Goal: Browse casually: Explore the website without a specific task or goal

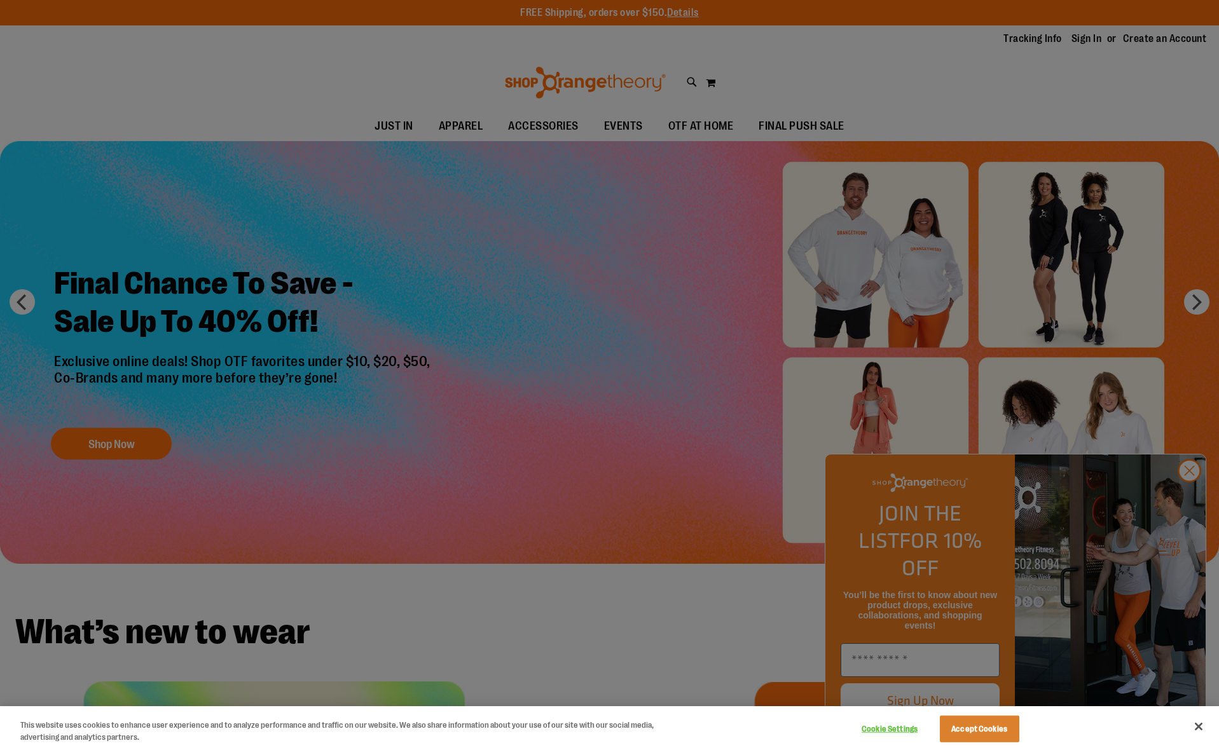
click at [1194, 497] on div at bounding box center [609, 375] width 1219 height 750
click at [988, 736] on button "Accept Cookies" at bounding box center [979, 729] width 79 height 27
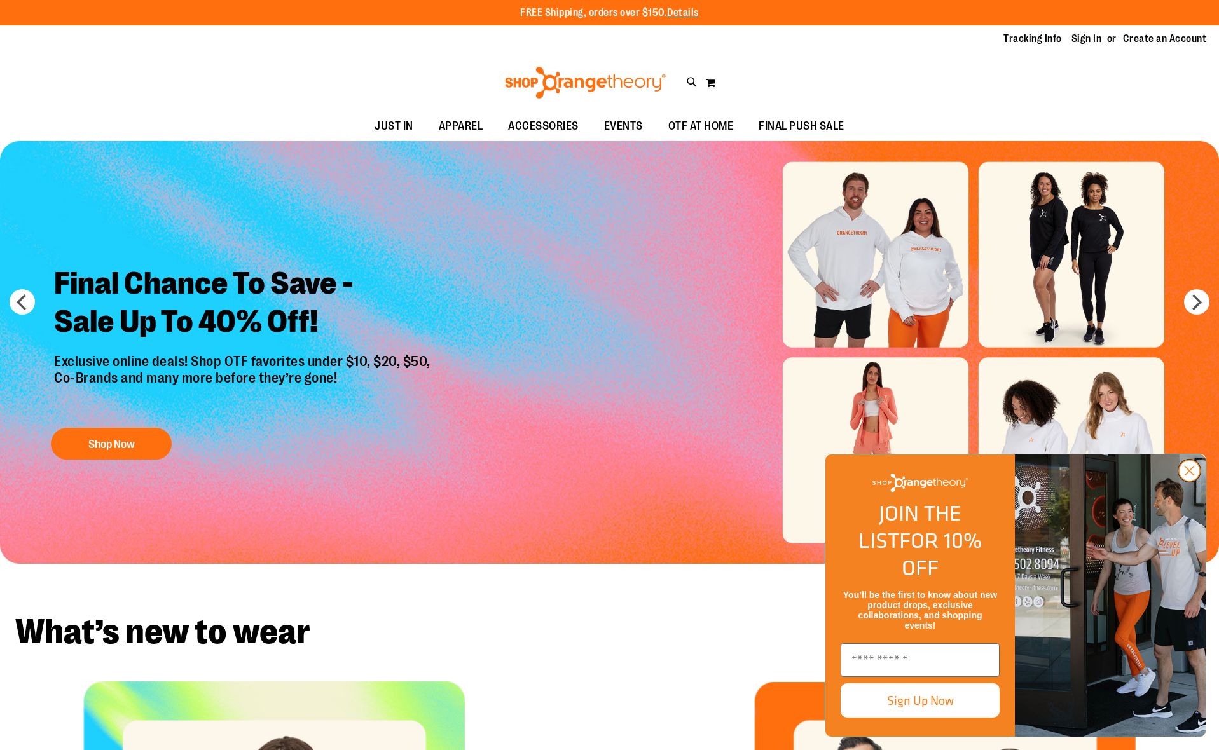
click at [1192, 481] on circle "Close dialog" at bounding box center [1189, 470] width 21 height 21
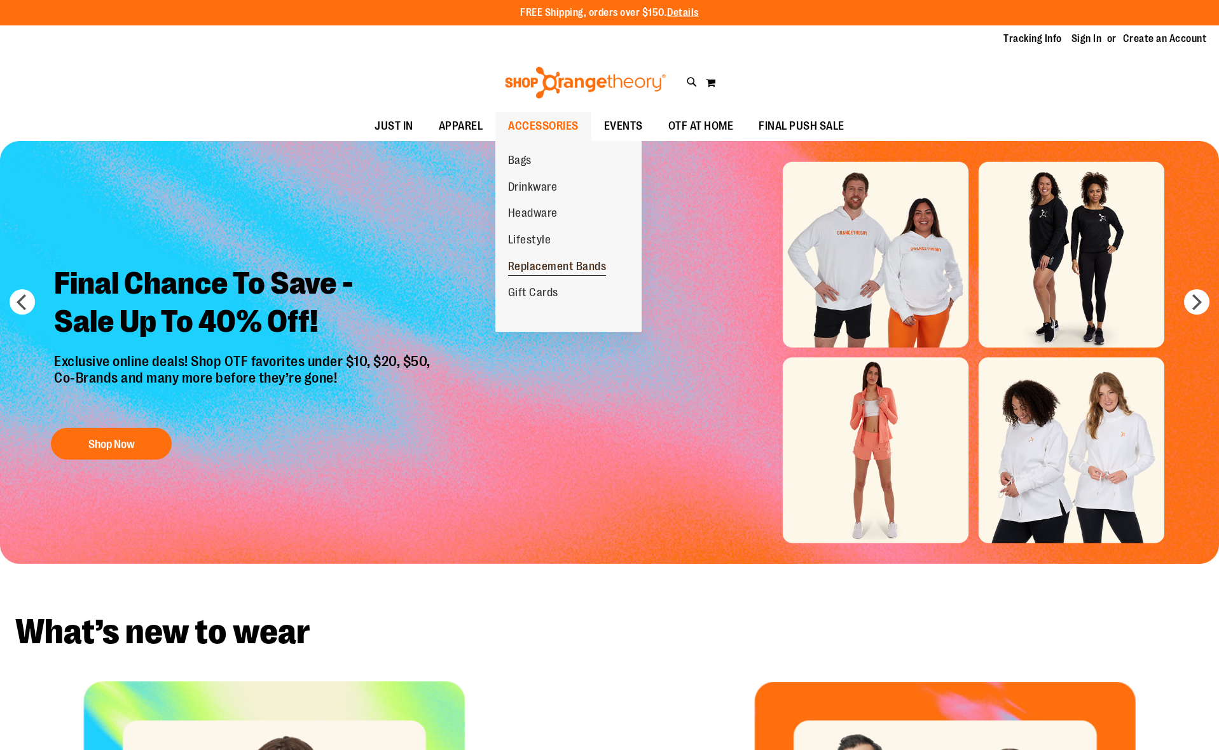
click at [545, 266] on span "Replacement Bands" at bounding box center [557, 268] width 99 height 16
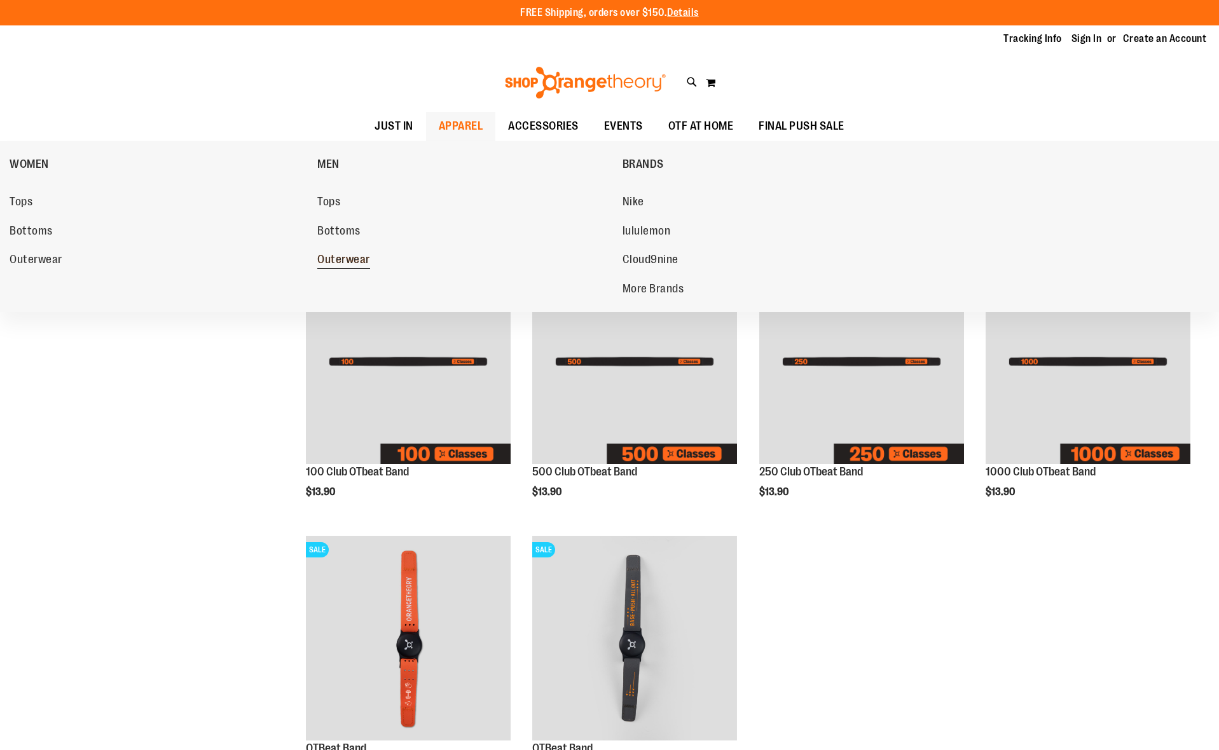
click at [359, 259] on span "Outerwear" at bounding box center [343, 261] width 53 height 16
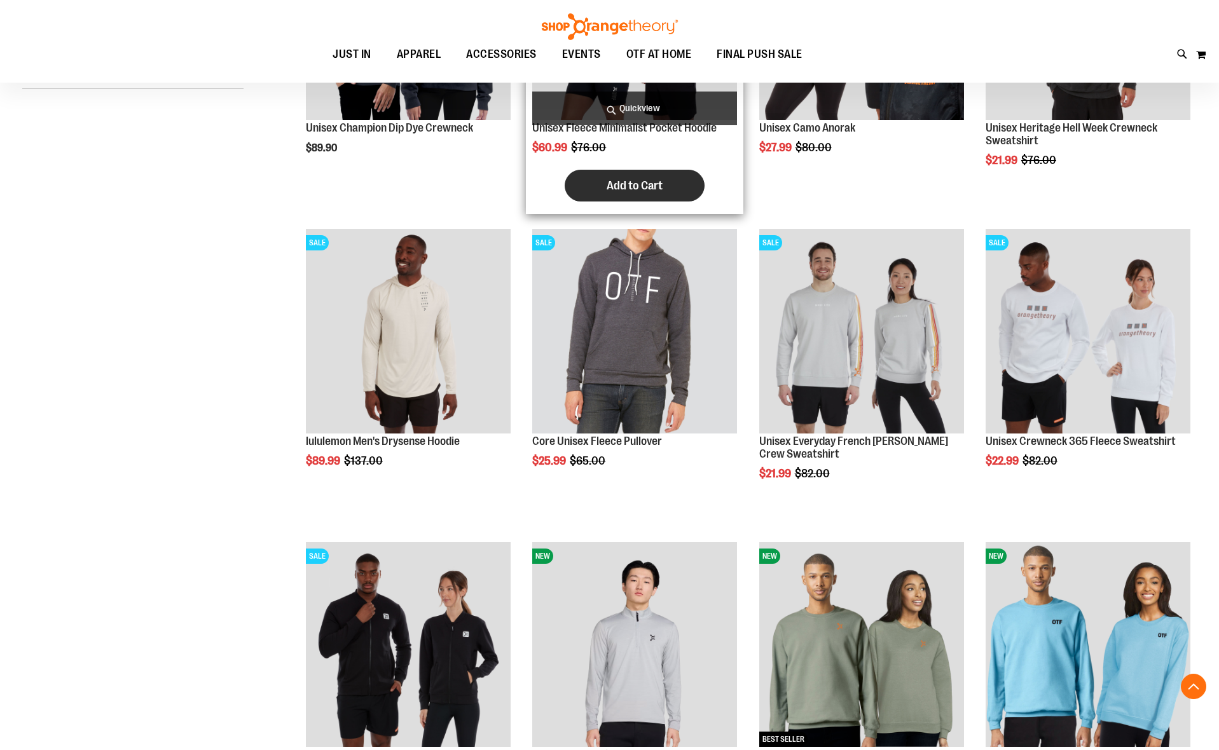
scroll to position [463, 0]
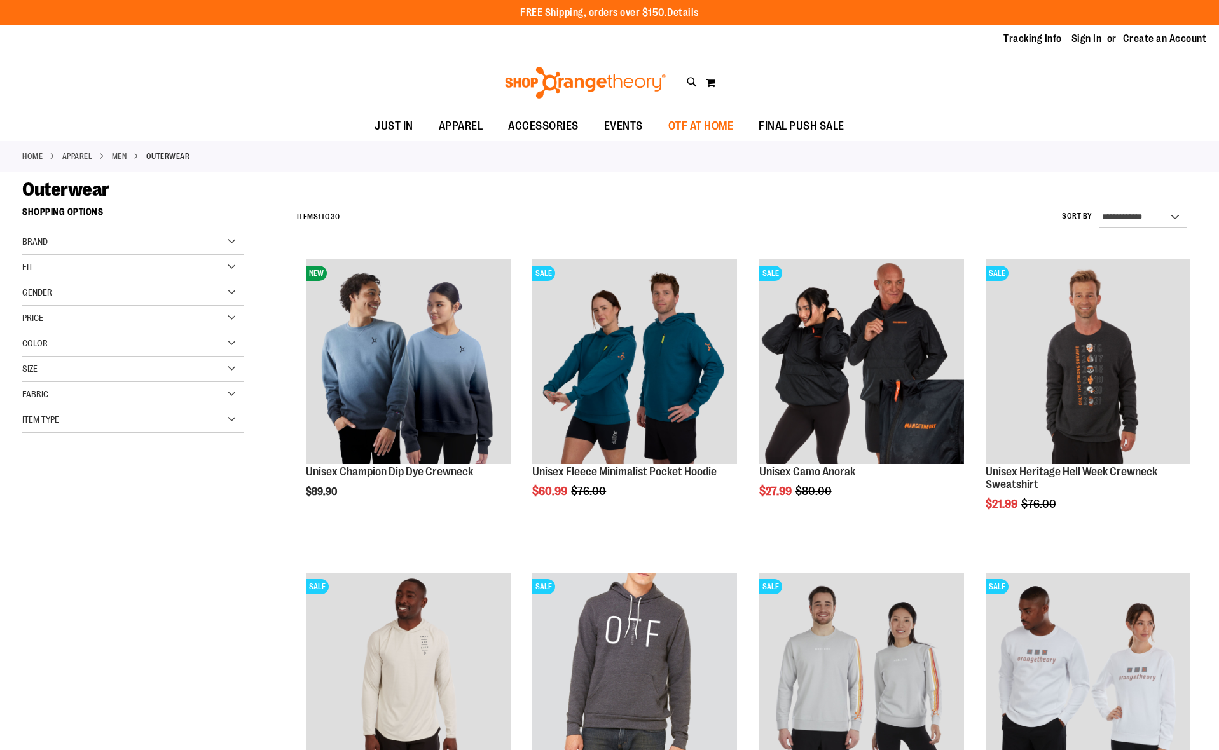
click at [687, 127] on span "OTF AT HOME" at bounding box center [701, 126] width 66 height 29
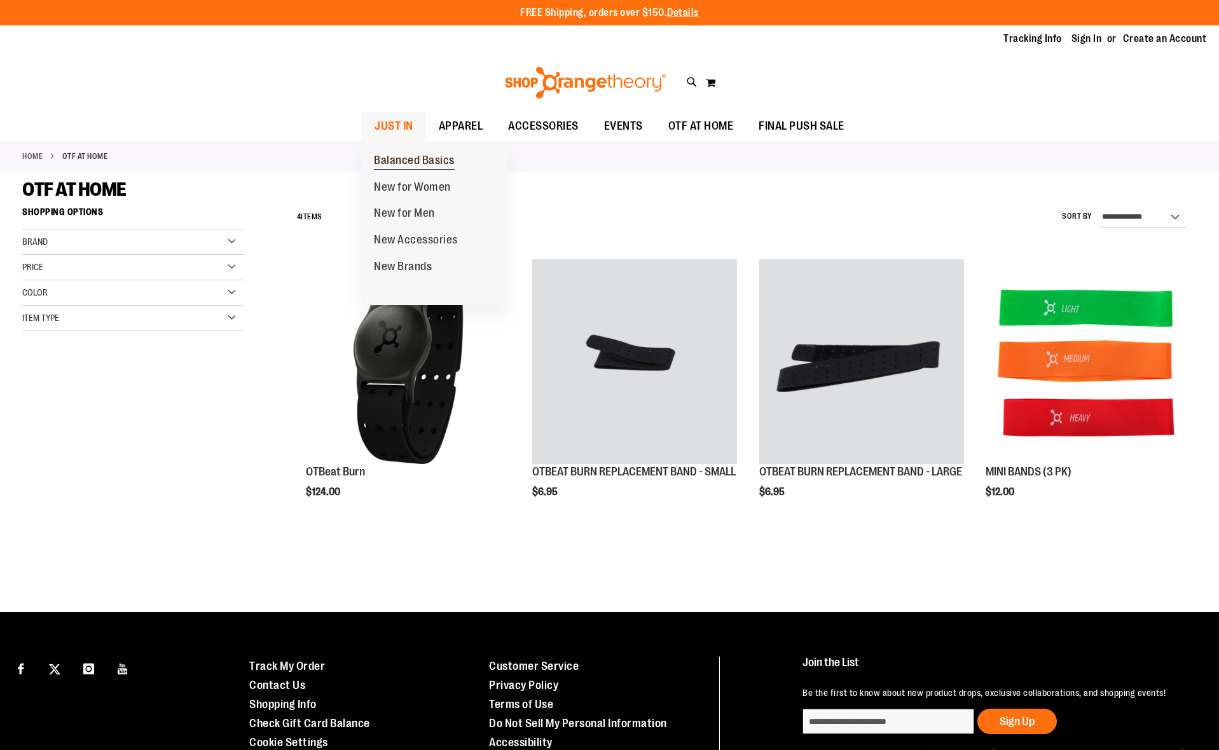
click at [410, 156] on span "Balanced Basics" at bounding box center [414, 162] width 81 height 16
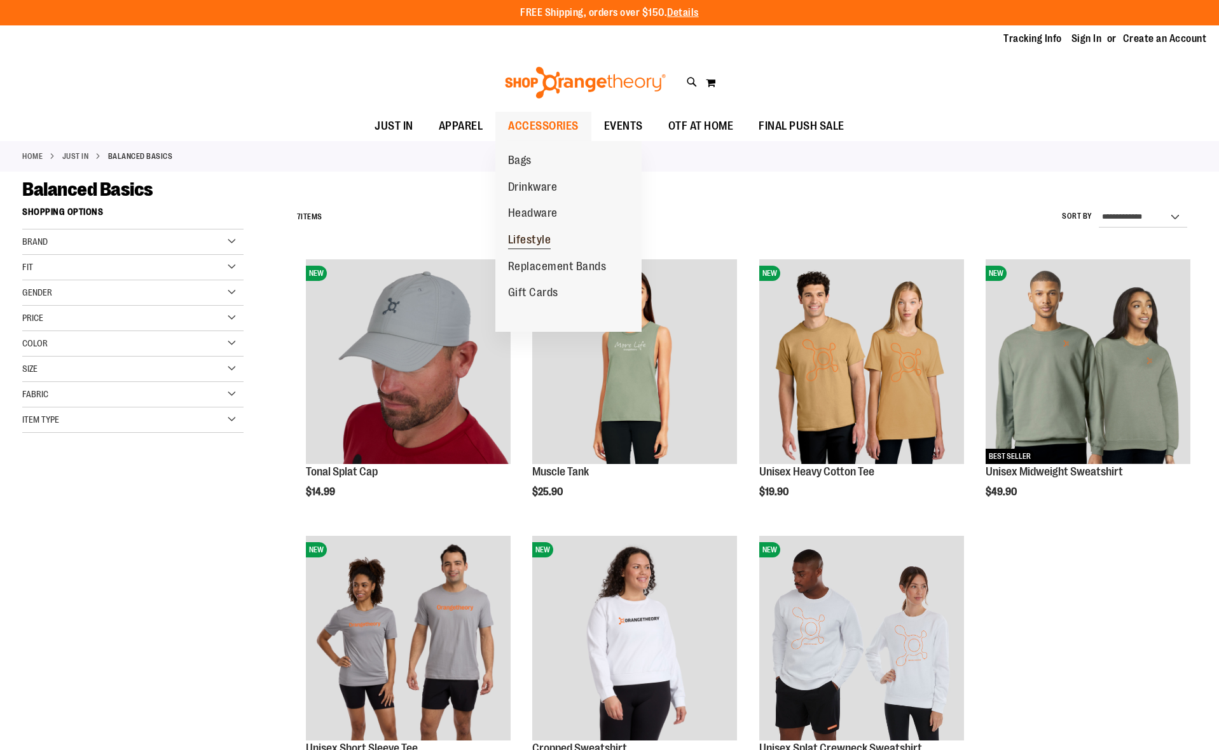
click at [534, 240] on span "Lifestyle" at bounding box center [529, 241] width 43 height 16
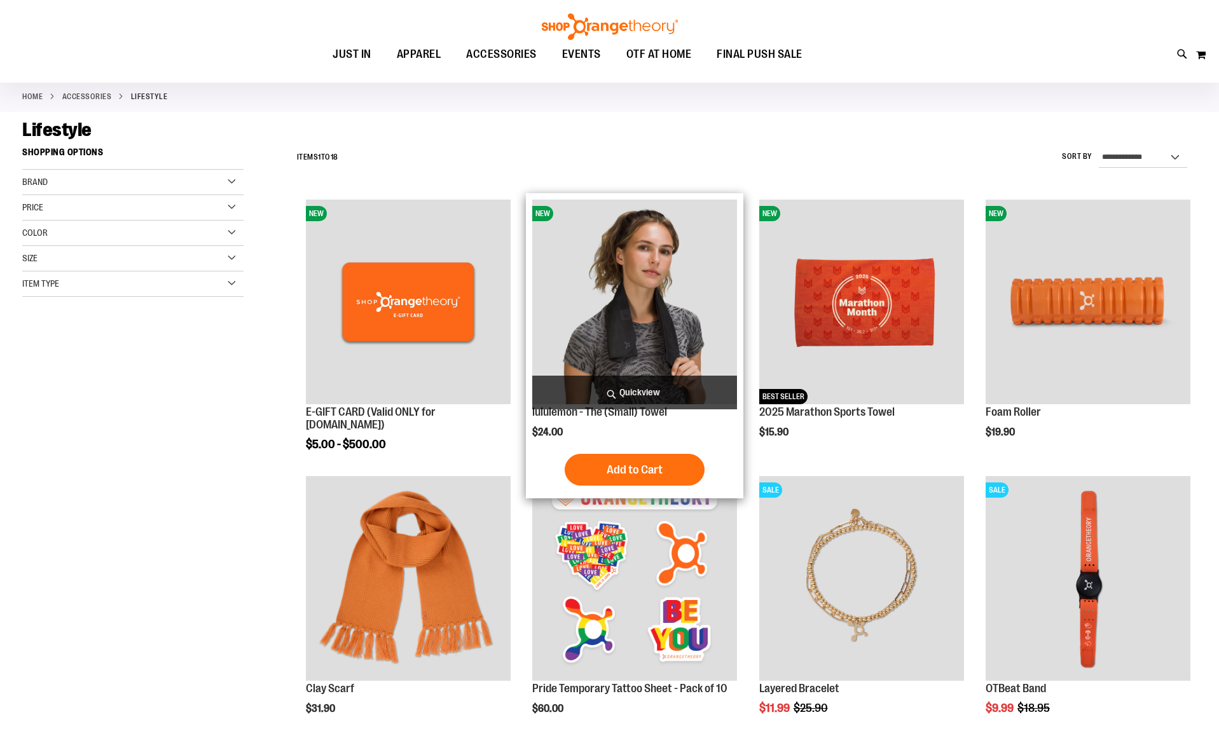
scroll to position [155, 1]
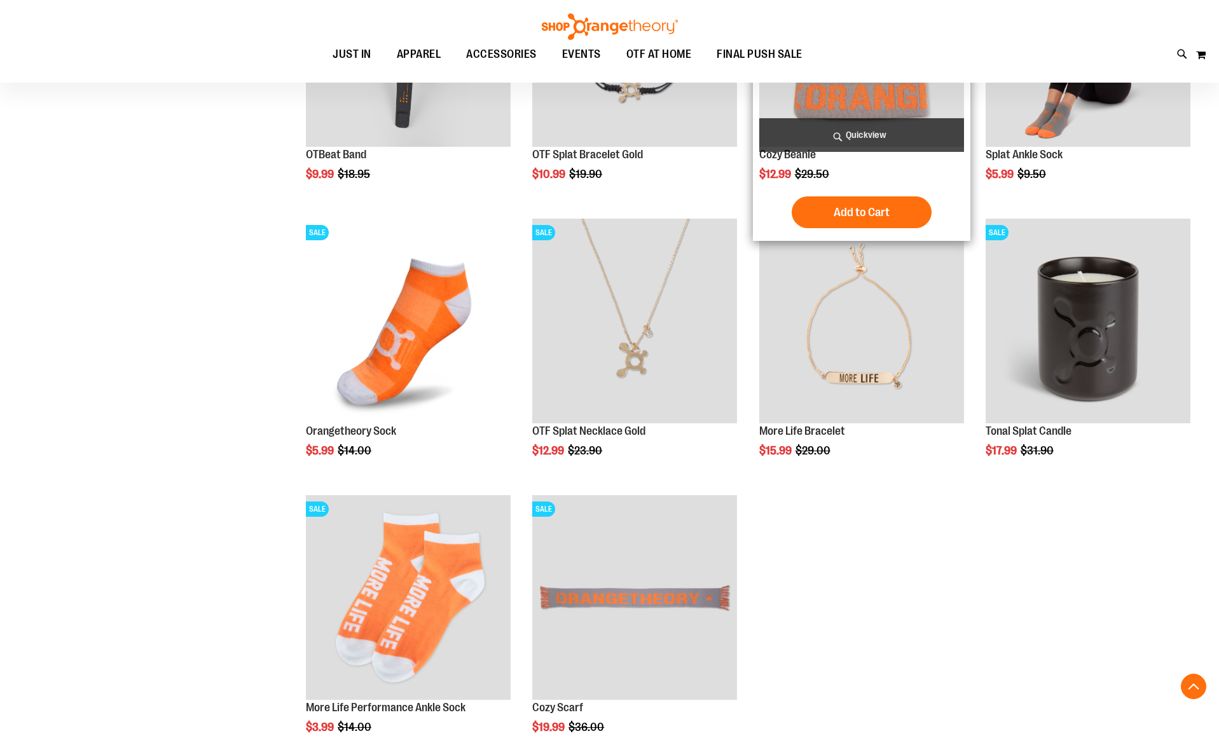
scroll to position [894, 0]
